Goal: Task Accomplishment & Management: Complete application form

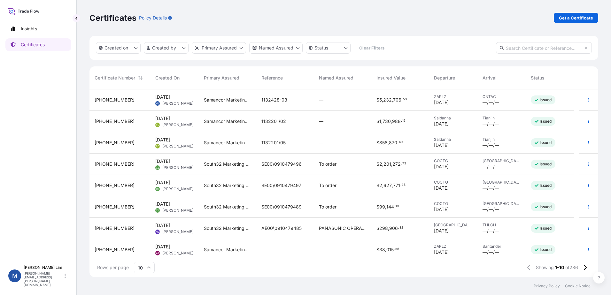
scroll to position [187, 504]
click at [39, 27] on link "Insights" at bounding box center [38, 28] width 66 height 13
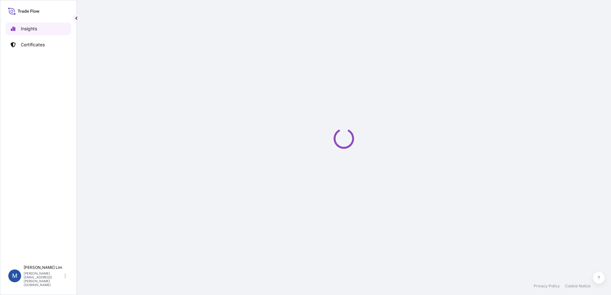
select select "2025"
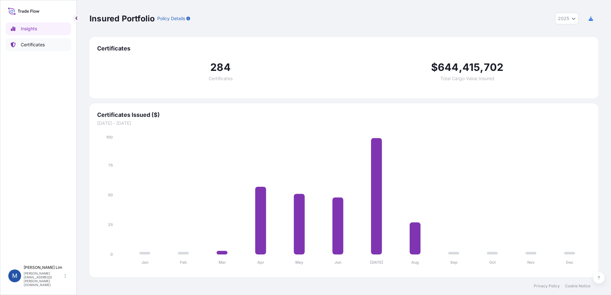
click at [37, 45] on p "Certificates" at bounding box center [33, 45] width 24 height 6
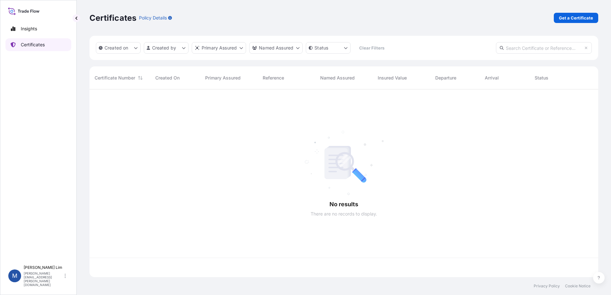
scroll to position [187, 504]
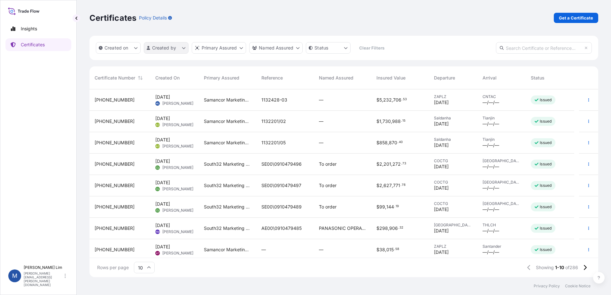
click at [183, 49] on html "Insights Certificates M [PERSON_NAME] [PERSON_NAME][EMAIL_ADDRESS][PERSON_NAME]…" at bounding box center [305, 147] width 611 height 295
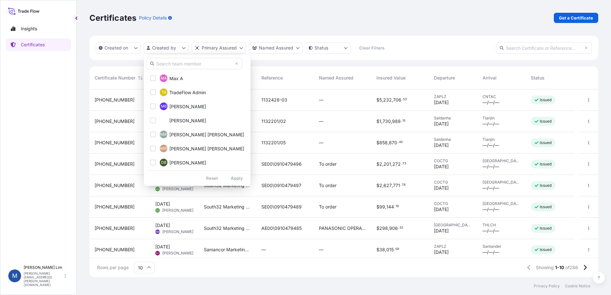
click at [313, 24] on html "Insights Certificates M [PERSON_NAME] [PERSON_NAME][EMAIL_ADDRESS][PERSON_NAME]…" at bounding box center [305, 147] width 611 height 295
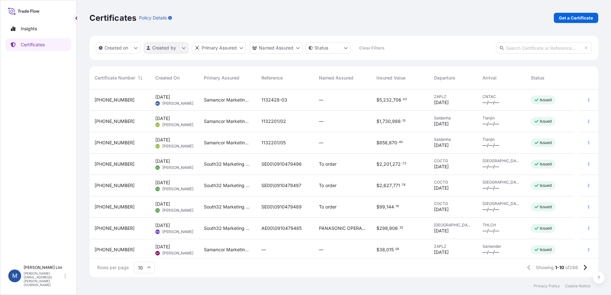
click at [183, 47] on html "Insights Certificates M [PERSON_NAME] [PERSON_NAME][EMAIL_ADDRESS][PERSON_NAME]…" at bounding box center [305, 147] width 611 height 295
drag, startPoint x: 222, startPoint y: 17, endPoint x: 193, endPoint y: 42, distance: 38.4
click at [222, 17] on html "Insights Certificates M [PERSON_NAME] [PERSON_NAME][EMAIL_ADDRESS][PERSON_NAME]…" at bounding box center [305, 147] width 611 height 295
click at [587, 100] on icon "button" at bounding box center [589, 100] width 4 height 4
click at [409, 100] on div "$ 5 , 232 , 706 . 53" at bounding box center [400, 100] width 47 height 6
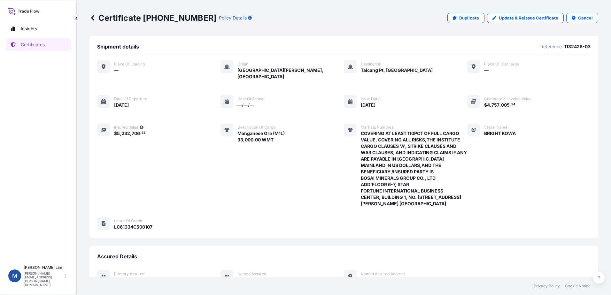
click at [93, 17] on icon at bounding box center [93, 18] width 6 height 6
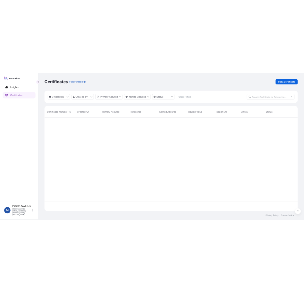
scroll to position [187, 504]
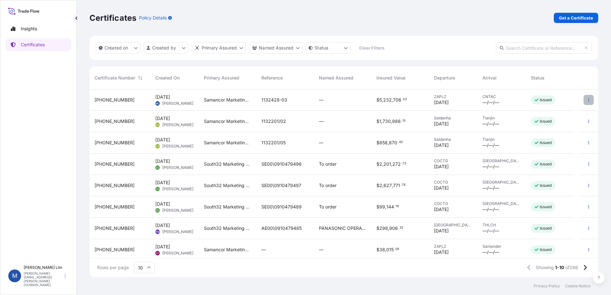
click at [587, 101] on icon "button" at bounding box center [589, 100] width 4 height 4
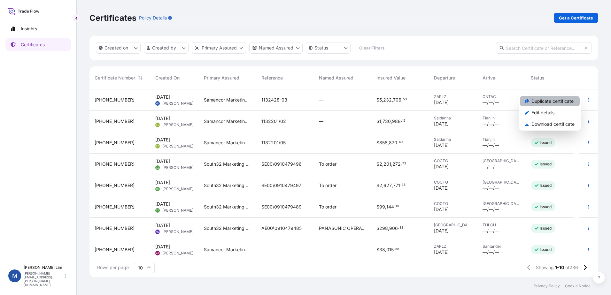
click at [549, 102] on p "Duplicate certificate" at bounding box center [553, 101] width 42 height 6
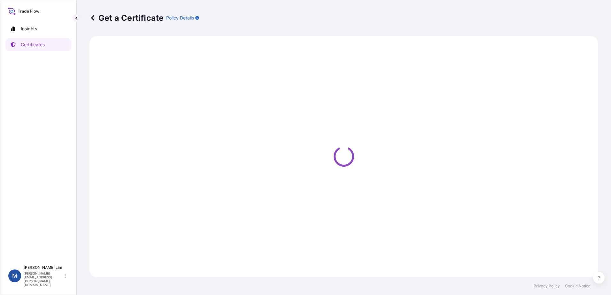
select select "Sea"
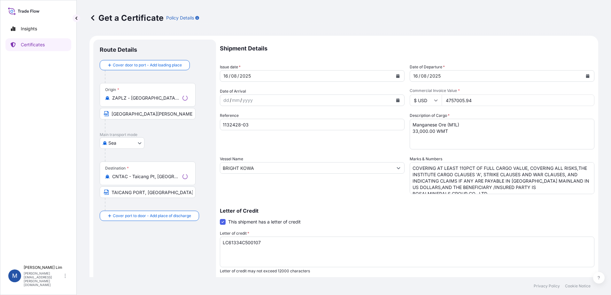
select select "31710"
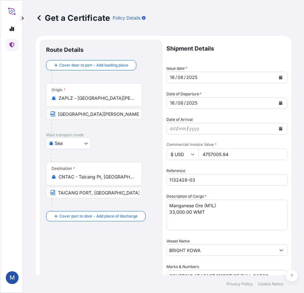
click at [80, 98] on input "ZAPLZ - [GEOGRAPHIC_DATA][PERSON_NAME], [GEOGRAPHIC_DATA]" at bounding box center [96, 98] width 75 height 6
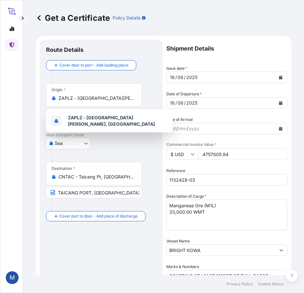
click at [148, 80] on div at bounding box center [103, 76] width 105 height 13
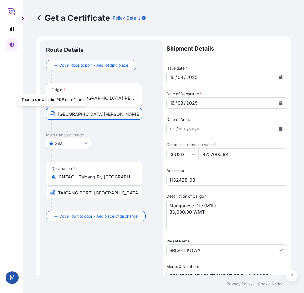
drag, startPoint x: 100, startPoint y: 114, endPoint x: 25, endPoint y: 118, distance: 75.9
click at [25, 118] on div "Get a Certificate Policy Details Route Details Cover door to port - Add loading…" at bounding box center [163, 137] width 281 height 275
click at [124, 115] on input "[GEOGRAPHIC_DATA][PERSON_NAME], [GEOGRAPHIC_DATA]" at bounding box center [94, 114] width 96 height 12
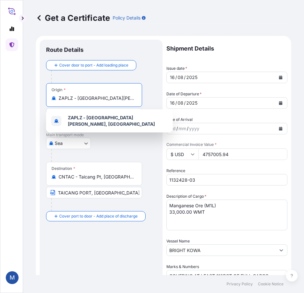
click at [114, 99] on input "ZAPLZ - [GEOGRAPHIC_DATA][PERSON_NAME], [GEOGRAPHIC_DATA]" at bounding box center [96, 98] width 75 height 6
drag, startPoint x: 129, startPoint y: 99, endPoint x: 43, endPoint y: 100, distance: 86.7
click at [43, 100] on div "Route Details Cover door to port - Add loading place Place of loading Road / [G…" at bounding box center [101, 265] width 123 height 451
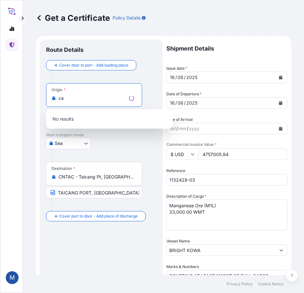
type input "a"
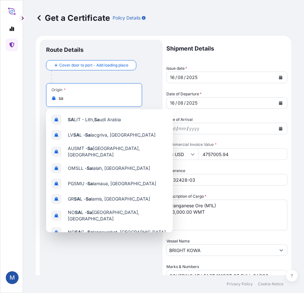
type input "s"
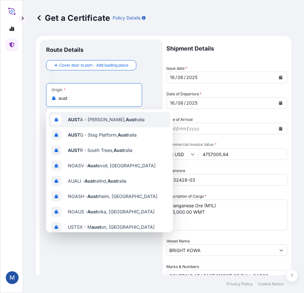
drag, startPoint x: 74, startPoint y: 100, endPoint x: 48, endPoint y: 99, distance: 26.6
click at [48, 99] on div "Origin * aust" at bounding box center [94, 95] width 96 height 24
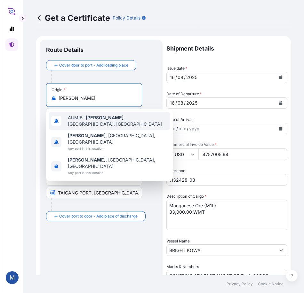
click at [107, 118] on span "AUMIB - [PERSON_NAME][GEOGRAPHIC_DATA], [GEOGRAPHIC_DATA]" at bounding box center [118, 120] width 100 height 13
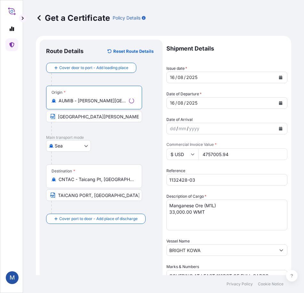
type input "AUMIB - [PERSON_NAME][GEOGRAPHIC_DATA], [GEOGRAPHIC_DATA]"
drag, startPoint x: 82, startPoint y: 114, endPoint x: 28, endPoint y: 108, distance: 54.0
click at [28, 108] on div "Get a Certificate Policy Details Route Details Reset Route Details Cover door t…" at bounding box center [163, 137] width 281 height 275
click at [132, 116] on input "[GEOGRAPHIC_DATA][PERSON_NAME], [GEOGRAPHIC_DATA]" at bounding box center [94, 117] width 96 height 12
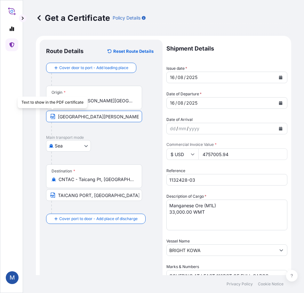
drag, startPoint x: 134, startPoint y: 118, endPoint x: 36, endPoint y: 120, distance: 98.5
click at [36, 120] on form "Route Details Reset Route Details Cover door to port - Add loading place Place …" at bounding box center [163, 265] width 255 height 458
click at [83, 184] on div "Destination * CNTAC - Taicang Pt, [GEOGRAPHIC_DATA]" at bounding box center [94, 176] width 96 height 24
click at [83, 183] on input "CNTAC - Taicang Pt, [GEOGRAPHIC_DATA]" at bounding box center [96, 179] width 75 height 6
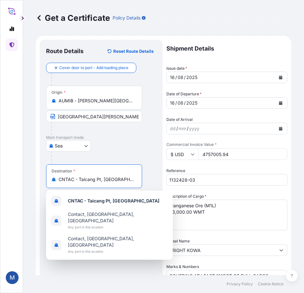
drag, startPoint x: 122, startPoint y: 181, endPoint x: 51, endPoint y: 173, distance: 72.4
click at [51, 173] on div "Destination * CNTAC - Taicang Pt, [GEOGRAPHIC_DATA]" at bounding box center [94, 176] width 96 height 24
click at [115, 153] on div at bounding box center [103, 158] width 105 height 13
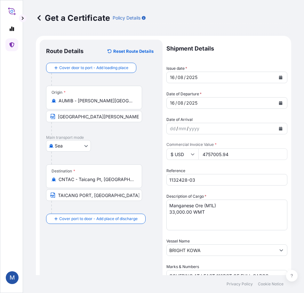
click at [112, 117] on input "[GEOGRAPHIC_DATA][PERSON_NAME], [GEOGRAPHIC_DATA]" at bounding box center [94, 117] width 96 height 12
drag, startPoint x: 135, startPoint y: 117, endPoint x: 60, endPoint y: 118, distance: 75.5
click at [60, 118] on input "[GEOGRAPHIC_DATA][PERSON_NAME], [GEOGRAPHIC_DATA]" at bounding box center [94, 117] width 96 height 12
type input "P"
type input "[PERSON_NAME] bay"
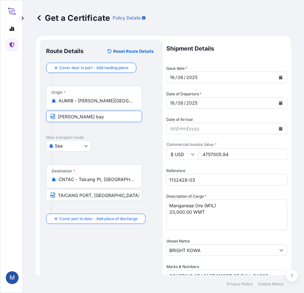
click at [98, 153] on div at bounding box center [103, 158] width 105 height 13
click at [94, 116] on input "[PERSON_NAME] bay" at bounding box center [94, 117] width 96 height 12
click at [118, 138] on p "Main transport mode" at bounding box center [101, 137] width 110 height 5
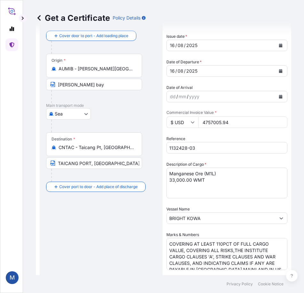
click at [114, 152] on div "Destination * CNTAC - Taicang Pt, [GEOGRAPHIC_DATA]" at bounding box center [94, 144] width 96 height 24
click at [114, 151] on input "CNTAC - Taicang Pt, [GEOGRAPHIC_DATA]" at bounding box center [96, 147] width 75 height 6
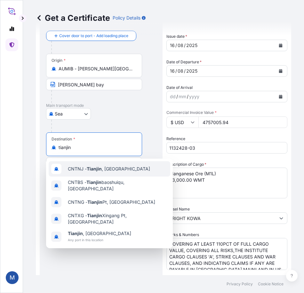
click at [135, 172] on div "CNTNJ - [GEOGRAPHIC_DATA] , [GEOGRAPHIC_DATA]" at bounding box center [110, 168] width 122 height 15
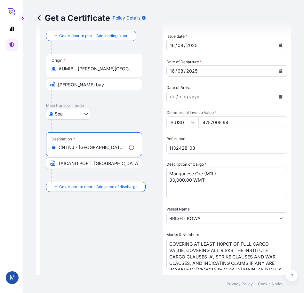
type input "CNTNJ - [GEOGRAPHIC_DATA], [GEOGRAPHIC_DATA]"
click at [104, 165] on input "TAICANG PORT, [GEOGRAPHIC_DATA]" at bounding box center [94, 163] width 96 height 12
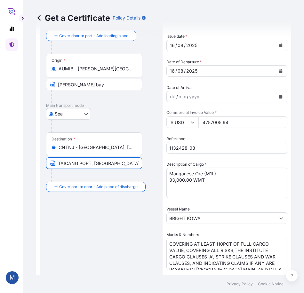
drag, startPoint x: 75, startPoint y: 161, endPoint x: 60, endPoint y: 161, distance: 15.3
click at [60, 161] on input "TAICANG PORT, [GEOGRAPHIC_DATA]" at bounding box center [94, 163] width 96 height 12
click at [82, 163] on input "TAICANG PORT, [GEOGRAPHIC_DATA]" at bounding box center [94, 163] width 96 height 12
drag, startPoint x: 104, startPoint y: 165, endPoint x: 47, endPoint y: 168, distance: 57.0
click at [47, 168] on input "TAICANG PORT, [GEOGRAPHIC_DATA]" at bounding box center [94, 163] width 96 height 12
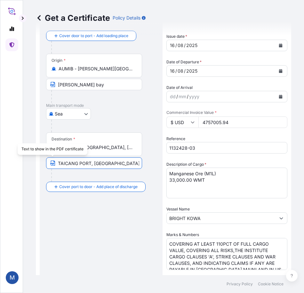
click at [112, 161] on input "TAICANG PORT, [GEOGRAPHIC_DATA]" at bounding box center [94, 163] width 96 height 12
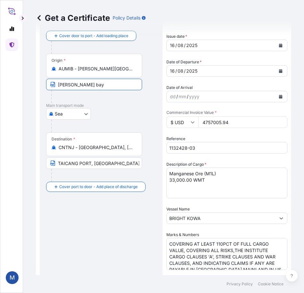
drag, startPoint x: 87, startPoint y: 82, endPoint x: 42, endPoint y: 83, distance: 45.4
click at [42, 83] on div "Route Details Reset Route Details Cover door to port - Add loading place Place …" at bounding box center [101, 233] width 123 height 451
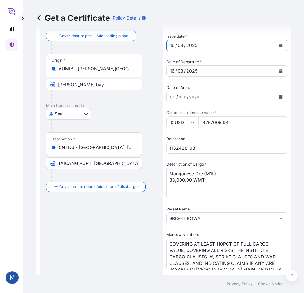
click at [203, 46] on div "[DATE]" at bounding box center [221, 46] width 109 height 12
click at [231, 126] on input "4757005.94" at bounding box center [242, 122] width 89 height 12
click at [241, 127] on input "4757005.94" at bounding box center [242, 122] width 89 height 12
click at [209, 148] on input "1132428-03" at bounding box center [226, 148] width 121 height 12
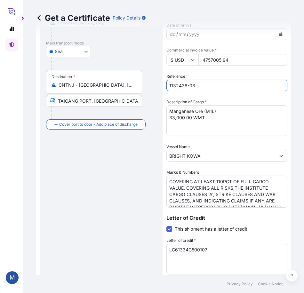
scroll to position [128, 0]
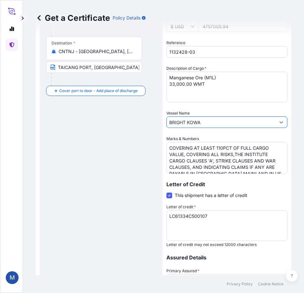
drag, startPoint x: 208, startPoint y: 121, endPoint x: 130, endPoint y: 130, distance: 79.5
click at [130, 130] on form "Route Details Reset Route Details Cover door to port - Add loading place Place …" at bounding box center [163, 137] width 255 height 458
click at [232, 126] on input "BRIGHT KOWA" at bounding box center [221, 122] width 109 height 12
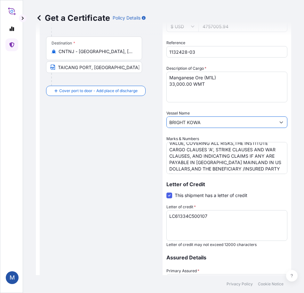
scroll to position [0, 0]
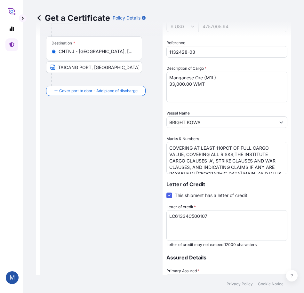
drag, startPoint x: 167, startPoint y: 138, endPoint x: 208, endPoint y: 137, distance: 41.3
click at [208, 137] on div "Marks & Numbers COVERING AT LEAST 110PCT OF FULL CARGO VALUE, COVERING ALL RISK…" at bounding box center [226, 155] width 121 height 38
drag, startPoint x: 208, startPoint y: 137, endPoint x: 189, endPoint y: 138, distance: 18.9
click at [189, 138] on label "Marks & Numbers" at bounding box center [182, 139] width 33 height 6
click at [189, 142] on textarea "COVERING AT LEAST 110PCT OF FULL CARGO VALUE, COVERING ALL RISKS,THE INSTITUTE …" at bounding box center [226, 158] width 121 height 32
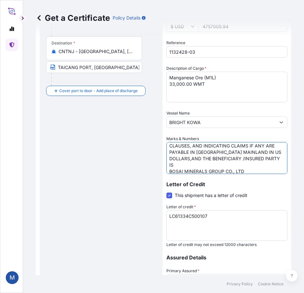
scroll to position [26, 0]
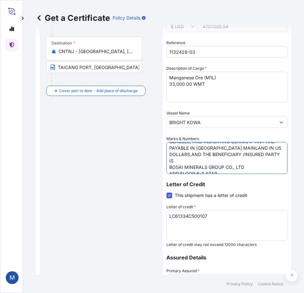
click at [244, 168] on textarea "COVERING AT LEAST 110PCT OF FULL CARGO VALUE, COVERING ALL RISKS,THE INSTITUTE …" at bounding box center [226, 158] width 121 height 32
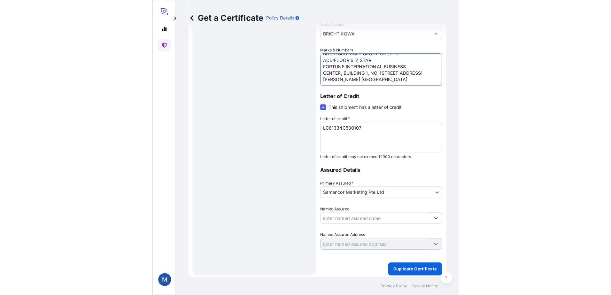
scroll to position [219, 0]
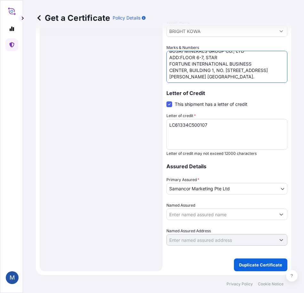
click at [224, 129] on textarea "LC61334C500107" at bounding box center [226, 134] width 121 height 31
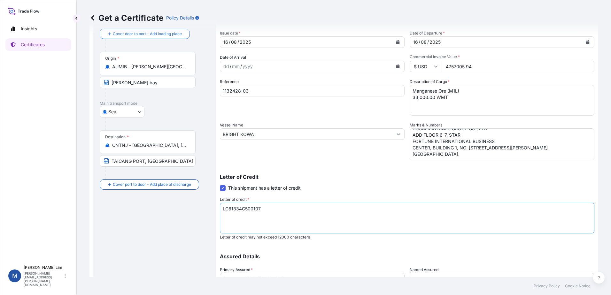
scroll to position [0, 0]
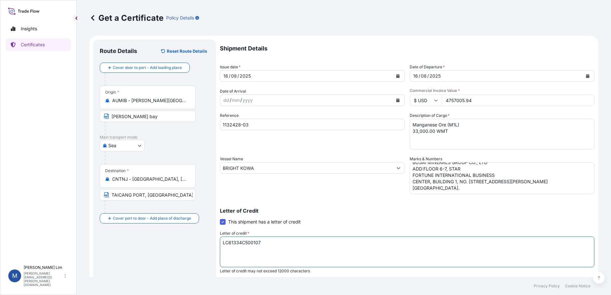
click at [92, 16] on icon at bounding box center [93, 18] width 6 height 6
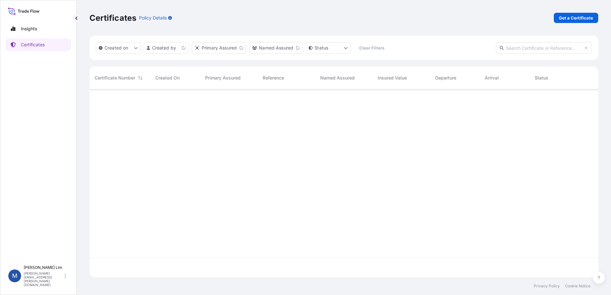
scroll to position [187, 504]
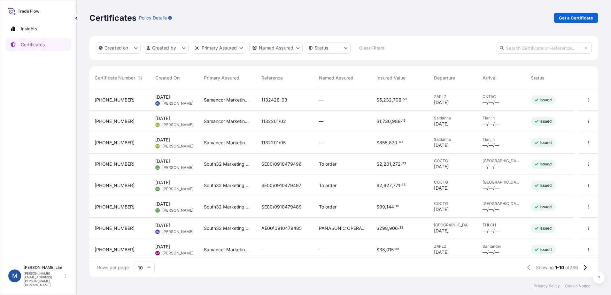
click at [436, 98] on span "ZAPLZ" at bounding box center [453, 96] width 38 height 5
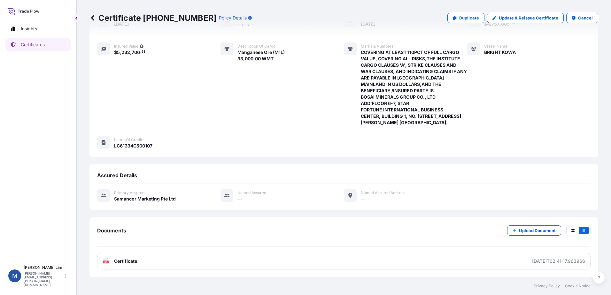
scroll to position [88, 0]
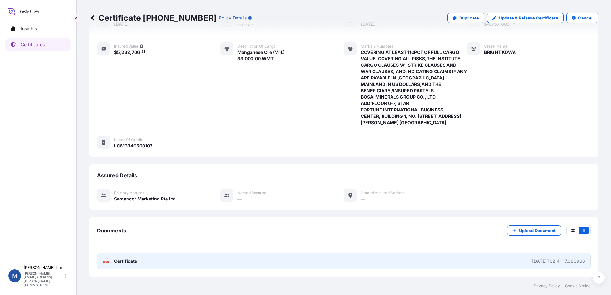
click at [448, 264] on link "PDF Certificate [DATE]T02:41:17.963966" at bounding box center [344, 261] width 494 height 17
